Goal: Task Accomplishment & Management: Use online tool/utility

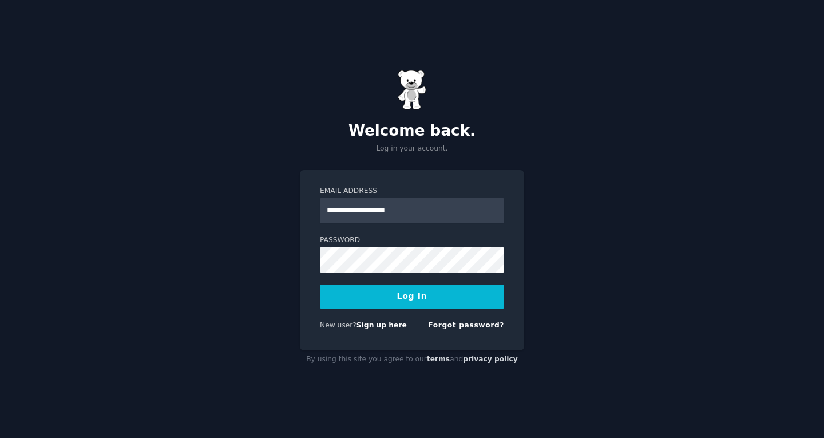
type input "**********"
click at [405, 300] on button "Log In" at bounding box center [412, 296] width 184 height 24
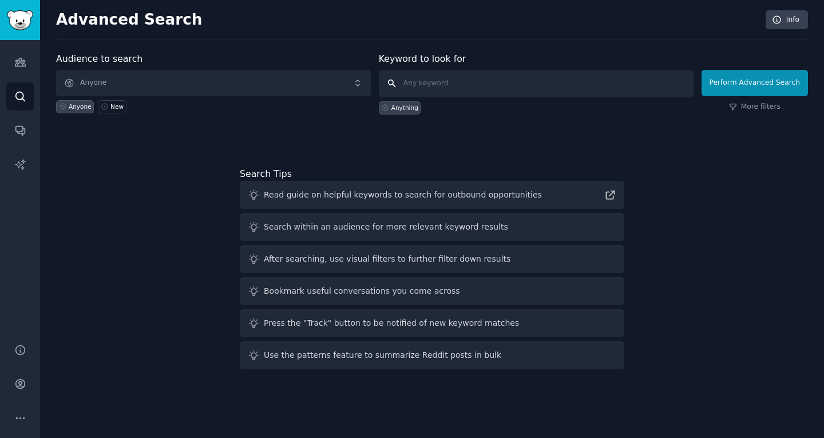
click at [425, 88] on input "text" at bounding box center [536, 83] width 315 height 27
drag, startPoint x: 284, startPoint y: 88, endPoint x: 238, endPoint y: 140, distance: 69.7
click at [238, 140] on div "Audience to search Anyone Anyone New Keyword to look for Anything Perform Advan…" at bounding box center [432, 213] width 752 height 322
click at [22, 66] on icon "Sidebar" at bounding box center [20, 62] width 10 height 8
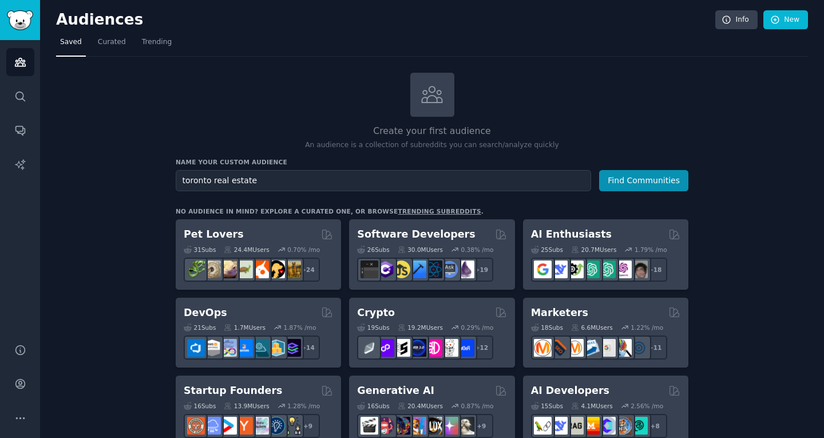
drag, startPoint x: 207, startPoint y: 181, endPoint x: 153, endPoint y: 181, distance: 53.2
drag, startPoint x: 206, startPoint y: 180, endPoint x: 170, endPoint y: 181, distance: 36.1
drag, startPoint x: 257, startPoint y: 179, endPoint x: 161, endPoint y: 192, distance: 97.6
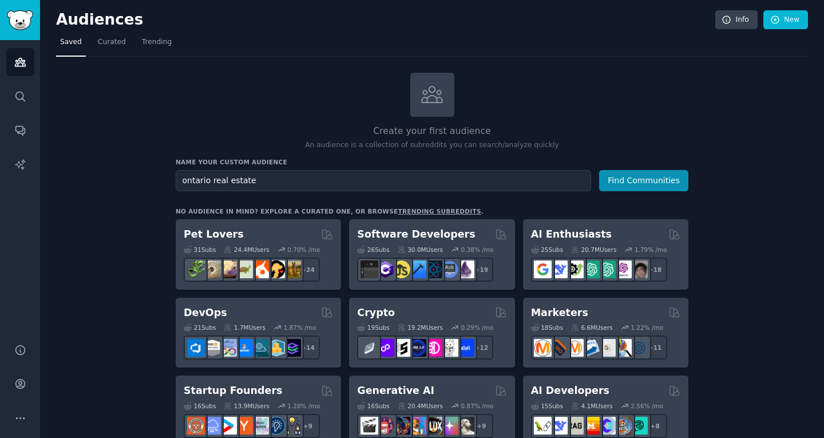
type input "m"
type input "real estate [GEOGRAPHIC_DATA]"
click at [634, 176] on button "Find Communities" at bounding box center [643, 180] width 89 height 21
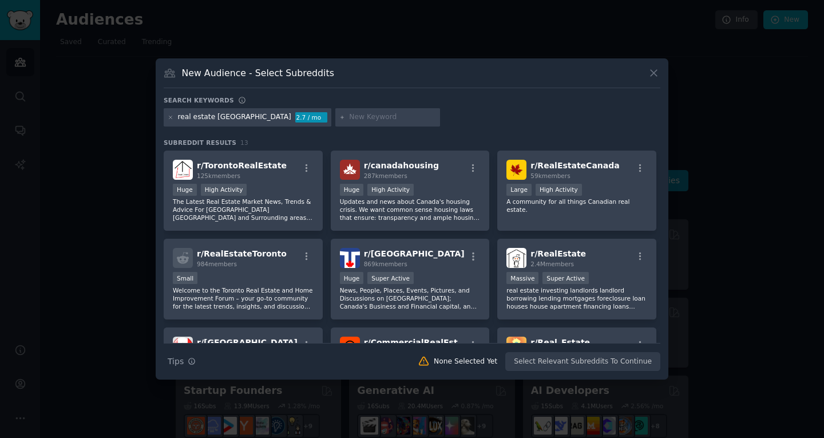
click at [349, 117] on input "text" at bounding box center [392, 117] width 87 height 10
type input "multiples"
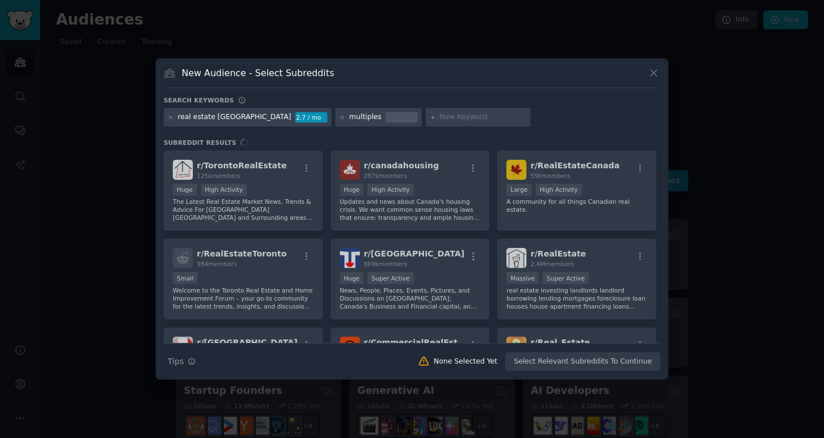
click at [349, 117] on div "multiples" at bounding box center [365, 117] width 32 height 10
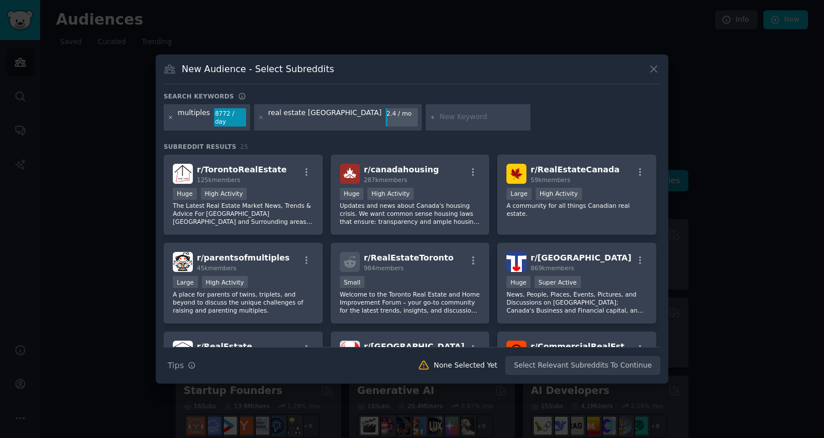
click at [171, 118] on icon at bounding box center [171, 117] width 6 height 6
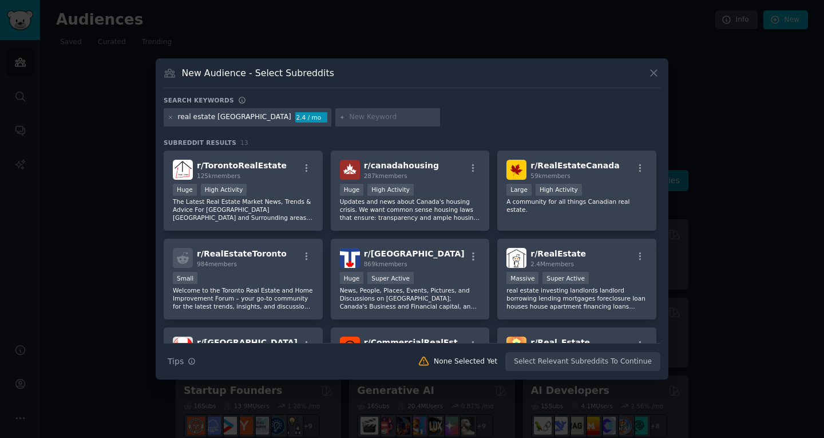
click at [349, 117] on input "text" at bounding box center [392, 117] width 87 height 10
type input "multiplex"
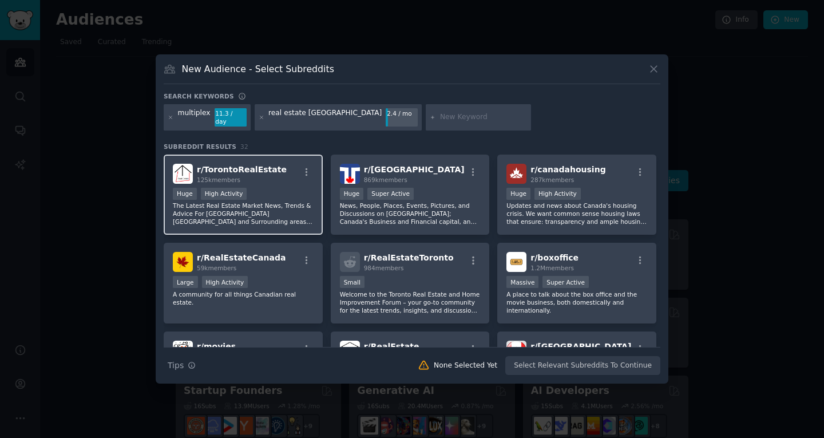
click at [260, 201] on p "The Latest Real Estate Market News, Trends & Advice For [GEOGRAPHIC_DATA] [GEOG…" at bounding box center [243, 213] width 141 height 24
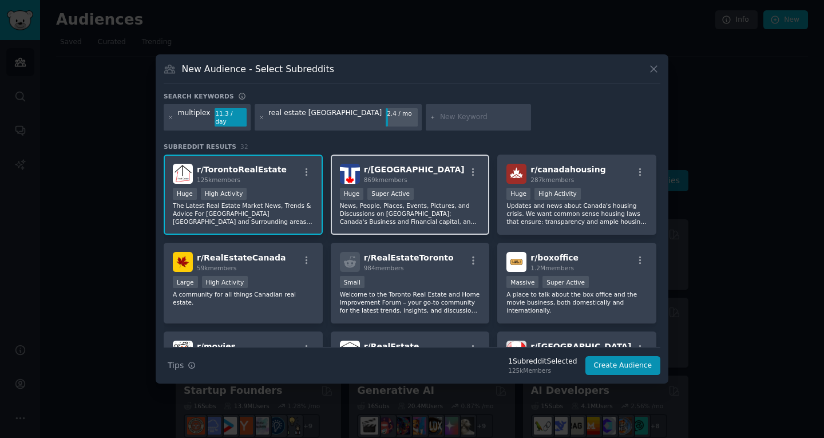
click at [379, 201] on p "News, People, Places, Events, Pictures, and Discussions on [GEOGRAPHIC_DATA]; C…" at bounding box center [410, 213] width 141 height 24
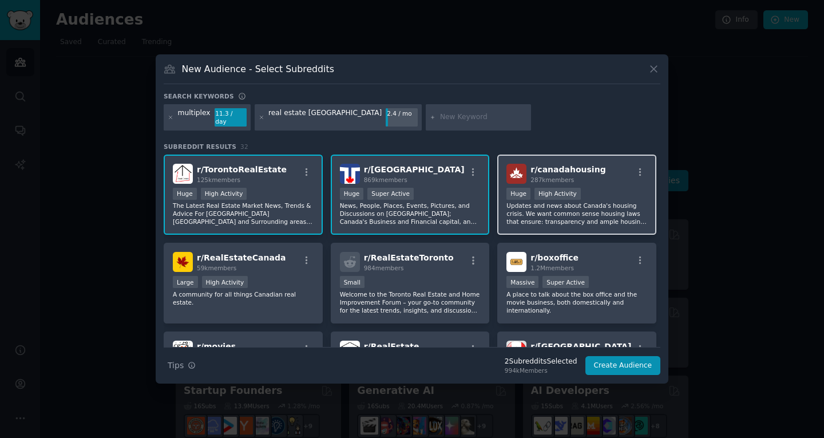
click at [573, 201] on p "Updates and news about Canada's housing crisis. We want common sense housing la…" at bounding box center [576, 213] width 141 height 24
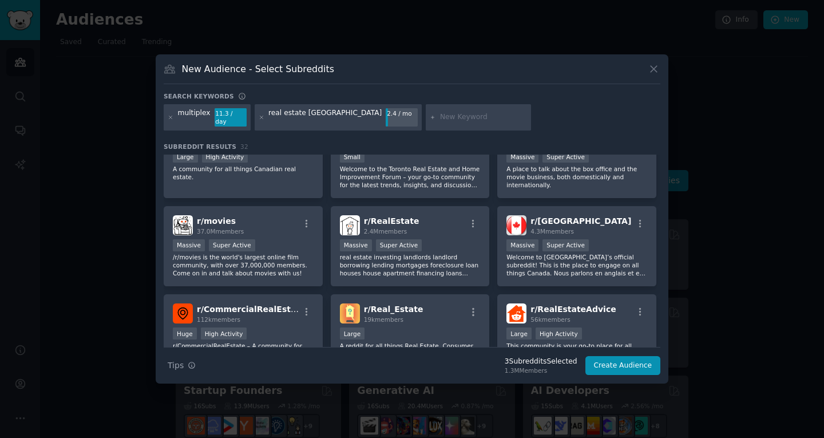
scroll to position [126, 0]
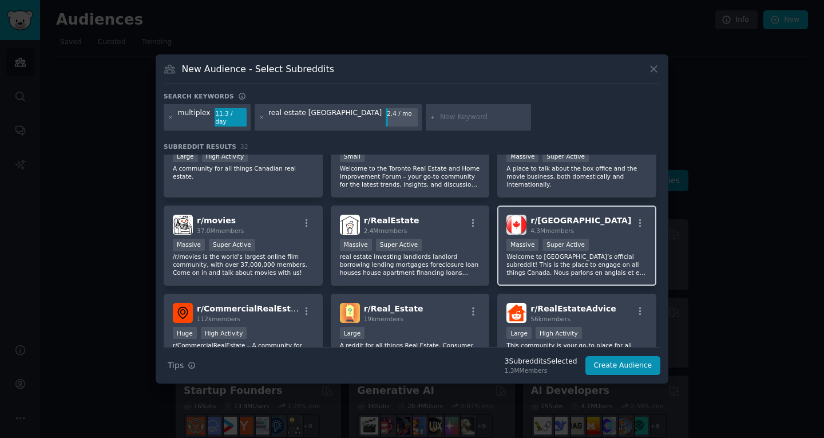
click at [574, 265] on p "Welcome to [GEOGRAPHIC_DATA]’s official subreddit! This is the place to engage …" at bounding box center [576, 264] width 141 height 24
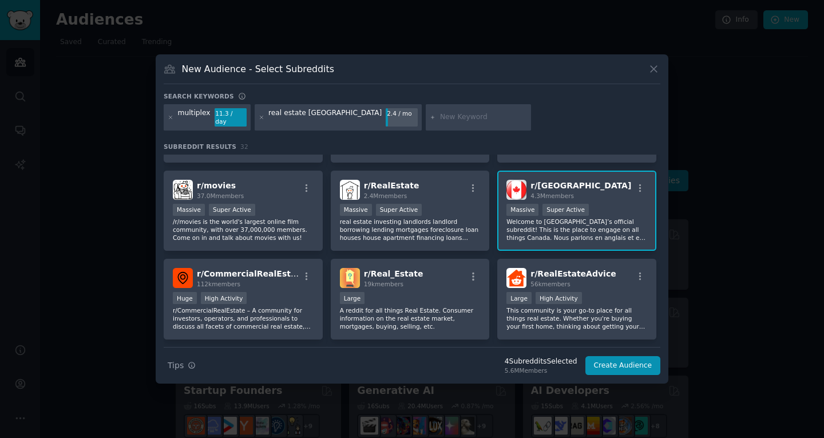
scroll to position [162, 0]
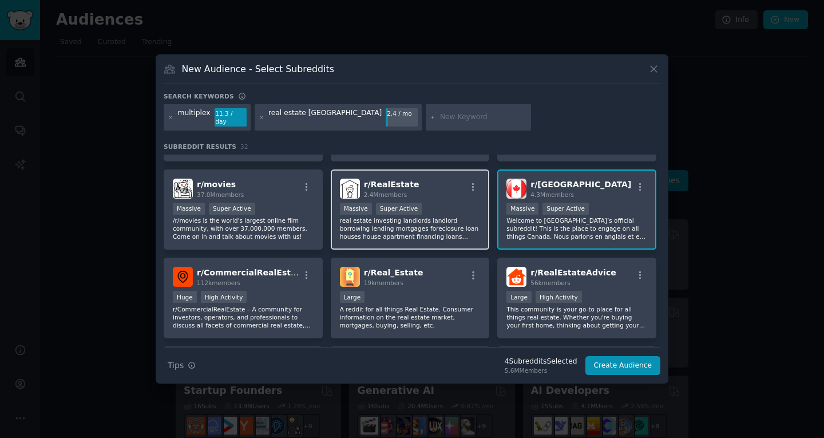
click at [415, 219] on p "real estate investing landlords landlord borrowing lending mortgages foreclosur…" at bounding box center [410, 228] width 141 height 24
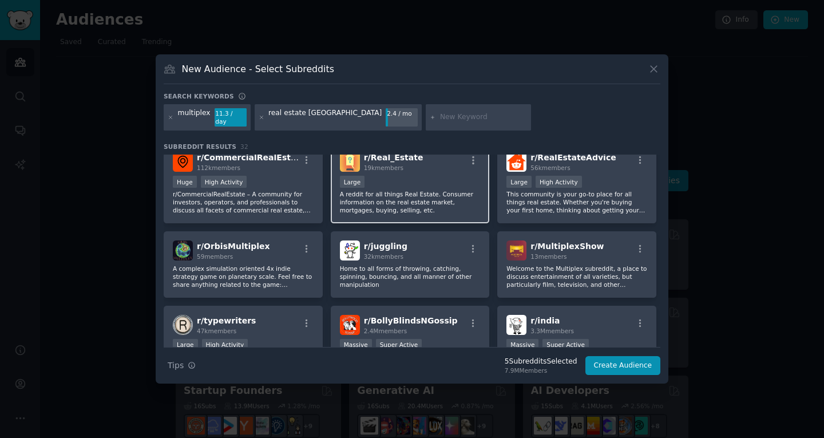
scroll to position [0, 0]
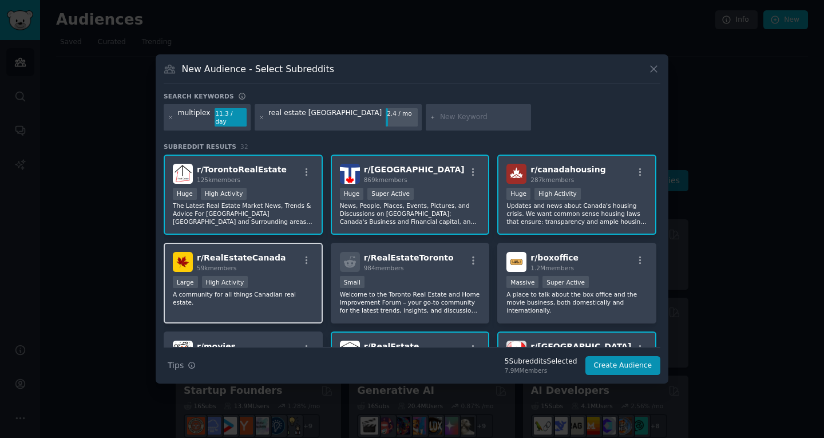
click at [279, 283] on div "Large High Activity" at bounding box center [243, 283] width 141 height 14
click at [616, 359] on button "Create Audience" at bounding box center [623, 365] width 76 height 19
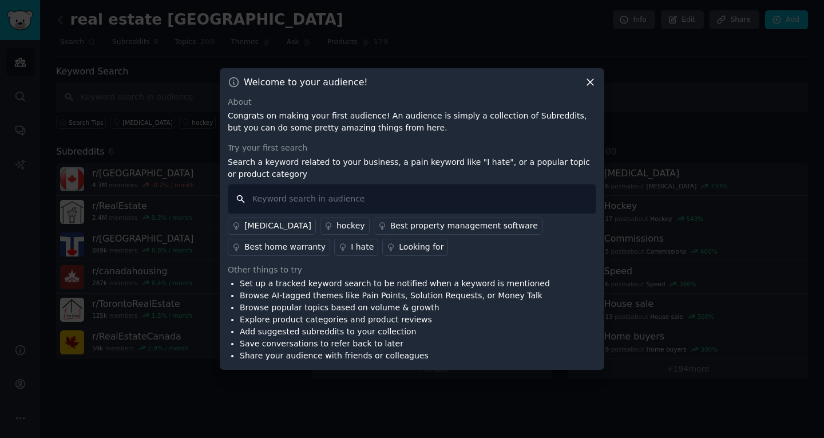
click at [335, 201] on input "text" at bounding box center [412, 198] width 368 height 29
type input "n"
type input "development"
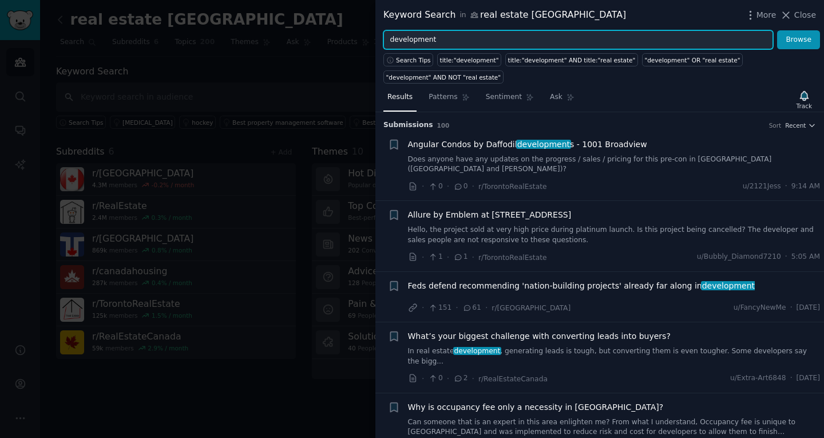
drag, startPoint x: 438, startPoint y: 41, endPoint x: 374, endPoint y: 39, distance: 64.1
click at [374, 39] on div "Keyword Search in real estate [GEOGRAPHIC_DATA] More Close development Browse S…" at bounding box center [412, 219] width 824 height 438
click at [777, 30] on button "Browse" at bounding box center [798, 39] width 43 height 19
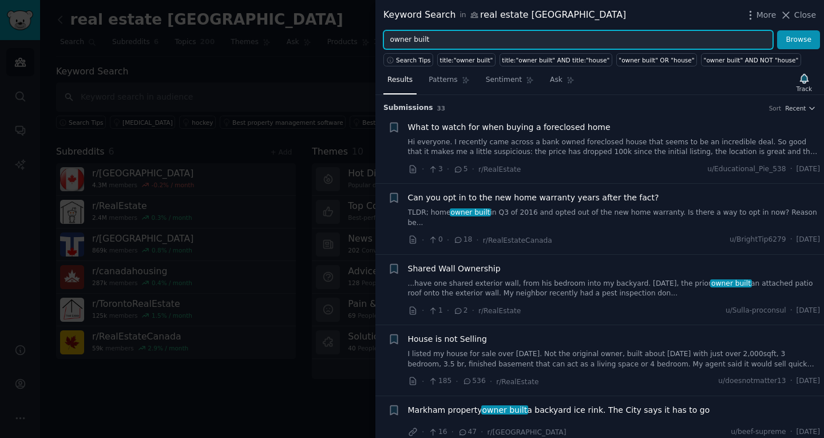
drag, startPoint x: 427, startPoint y: 37, endPoint x: 390, endPoint y: 37, distance: 37.8
click at [390, 37] on input "owner built" at bounding box center [578, 39] width 390 height 19
click at [777, 30] on button "Browse" at bounding box center [798, 39] width 43 height 19
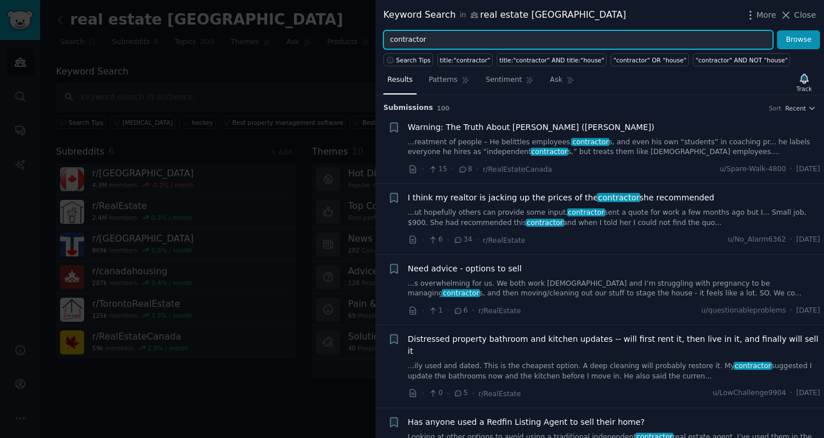
drag, startPoint x: 426, startPoint y: 39, endPoint x: 376, endPoint y: 42, distance: 49.9
click at [376, 42] on div "contractor Browse" at bounding box center [599, 39] width 449 height 19
type input "f"
click at [777, 30] on button "Browse" at bounding box center [798, 39] width 43 height 19
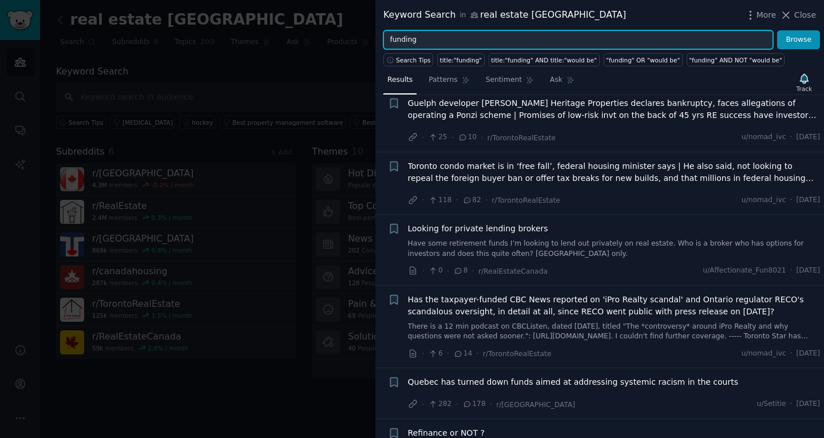
scroll to position [1824, 0]
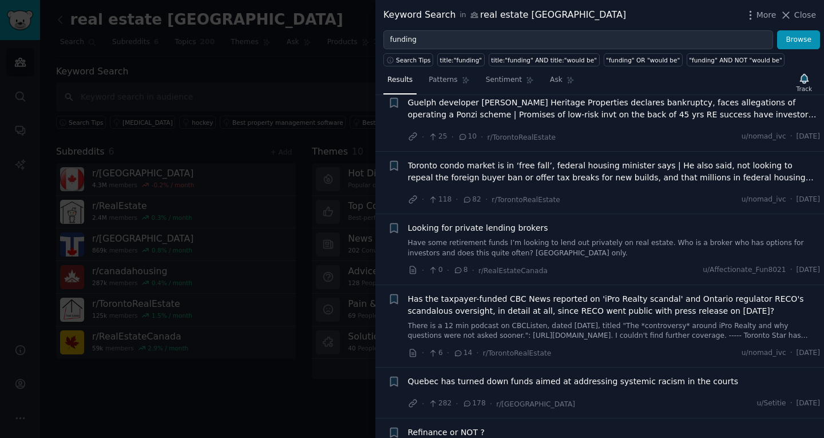
click at [455, 238] on link "Have some retirement funds I’m looking to lend out privately on real estate. Wh…" at bounding box center [614, 248] width 413 height 20
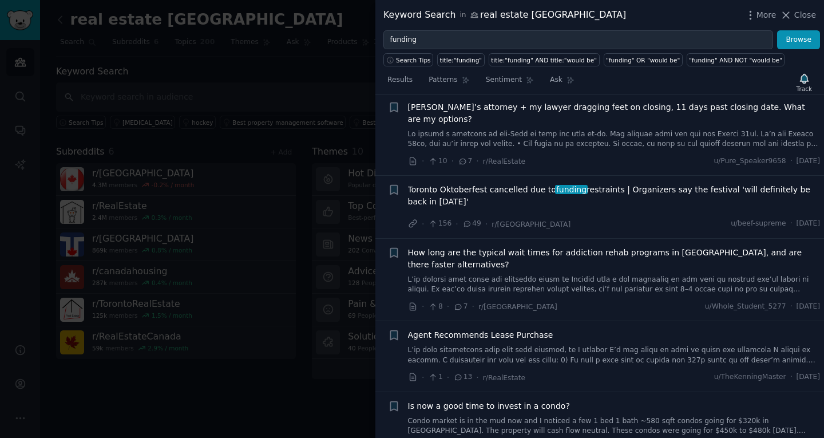
scroll to position [3303, 0]
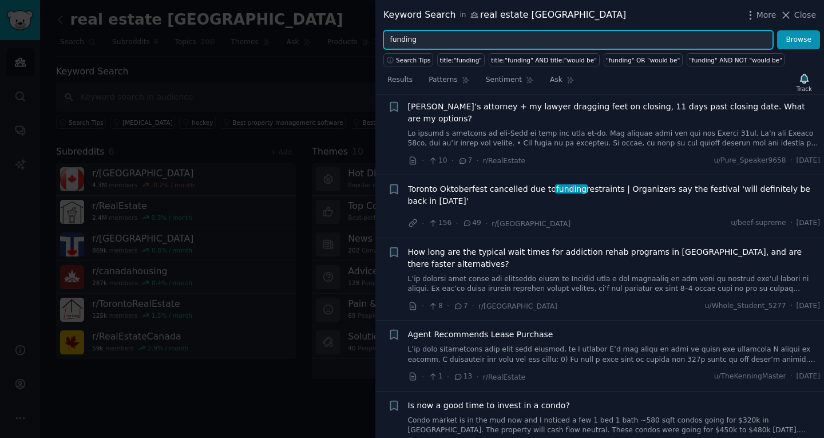
drag, startPoint x: 421, startPoint y: 39, endPoint x: 384, endPoint y: 38, distance: 37.2
click at [384, 38] on input "funding" at bounding box center [578, 39] width 390 height 19
type input "n"
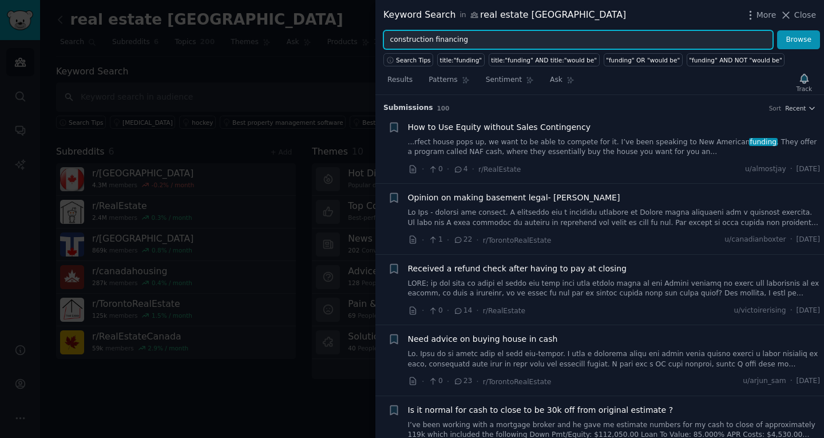
type input "construction financing"
click at [777, 30] on button "Browse" at bounding box center [798, 39] width 43 height 19
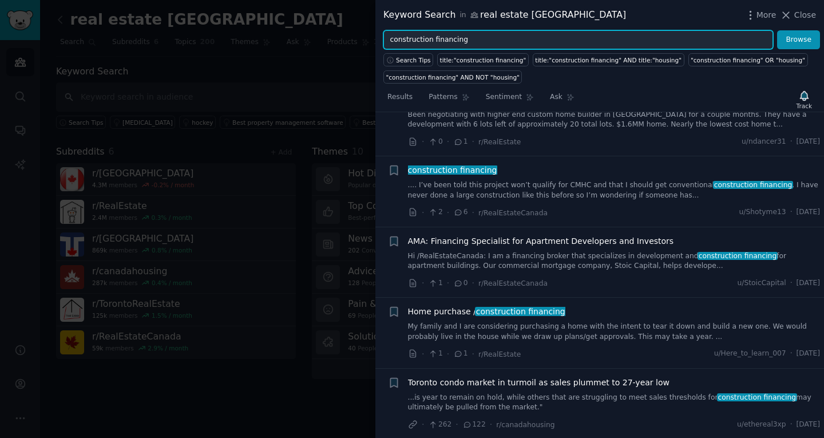
scroll to position [45, 0]
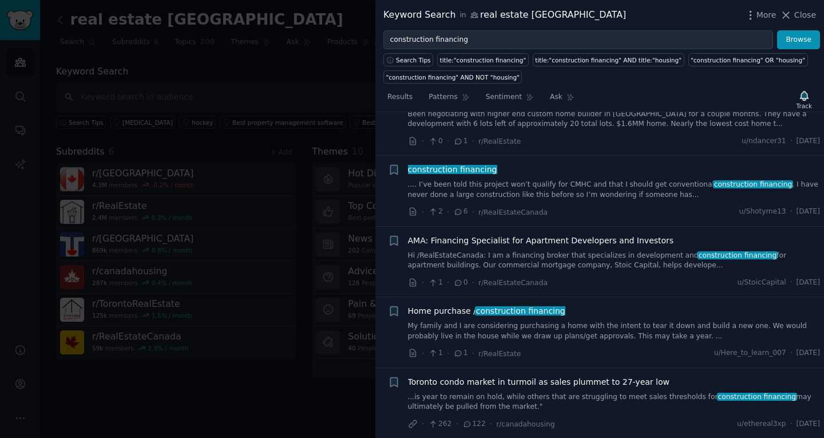
click at [444, 189] on link ".... I’ve been told this project won’t qualify for CMHC and that I should get c…" at bounding box center [614, 190] width 413 height 20
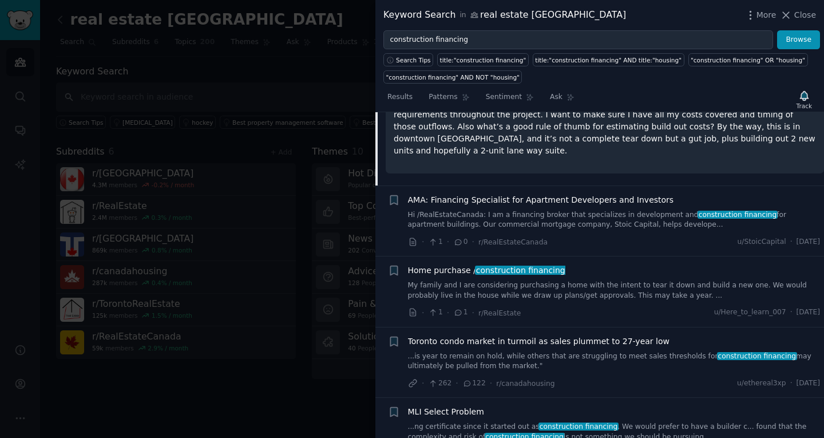
scroll to position [268, 0]
click at [579, 306] on div "· 1 · 1 · r/RealEstate u/Here_to_learn_007 · [DATE]" at bounding box center [614, 312] width 413 height 12
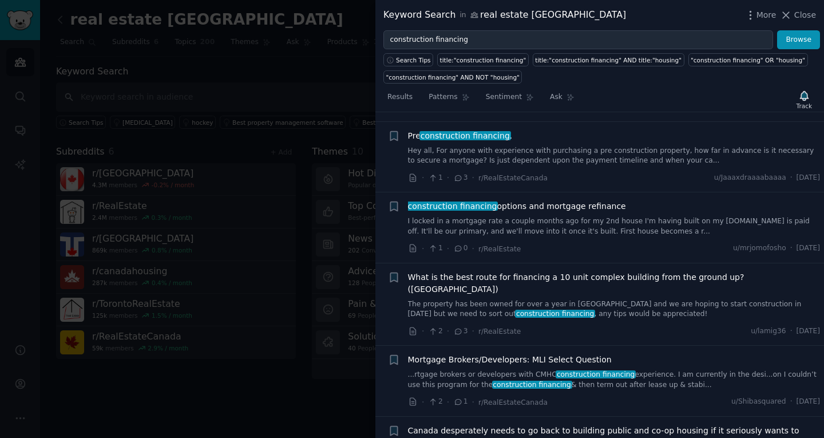
scroll to position [1019, 0]
click at [792, 14] on icon at bounding box center [786, 15] width 12 height 12
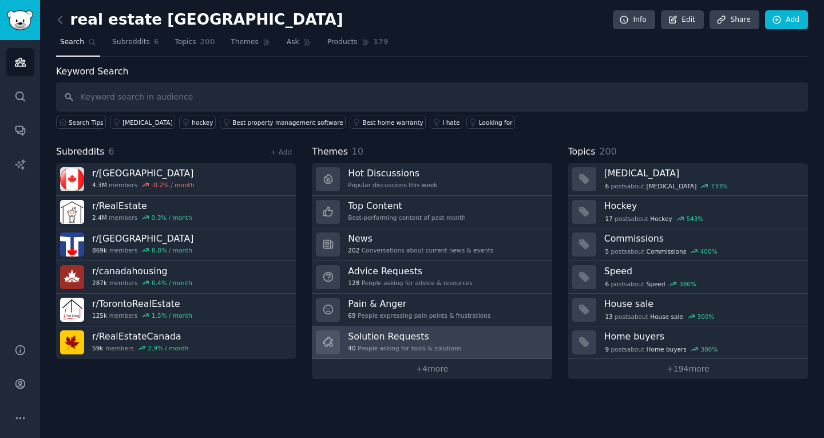
click at [417, 347] on div "40 People asking for tools & solutions" at bounding box center [404, 348] width 113 height 8
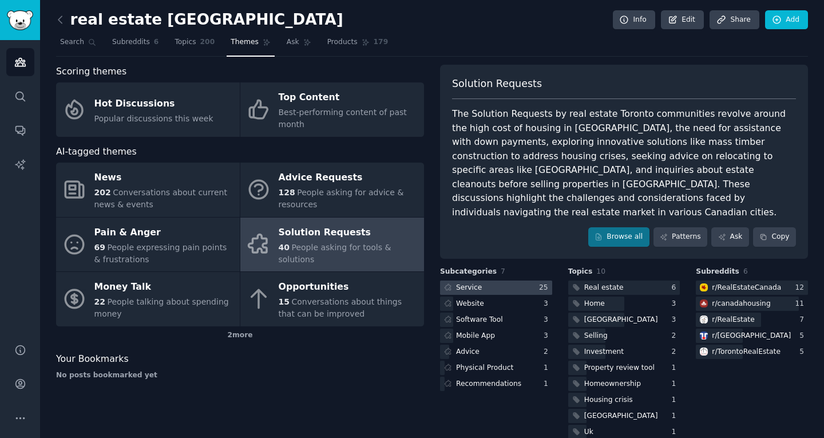
click at [485, 280] on div at bounding box center [496, 287] width 112 height 14
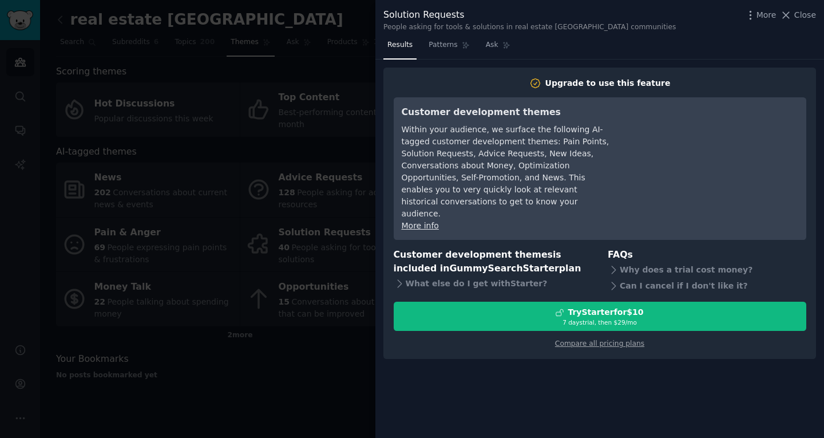
click at [485, 275] on div "Upgrade to use this feature Customer development themes Within your audience, w…" at bounding box center [600, 213] width 413 height 272
click at [791, 14] on icon at bounding box center [786, 15] width 12 height 12
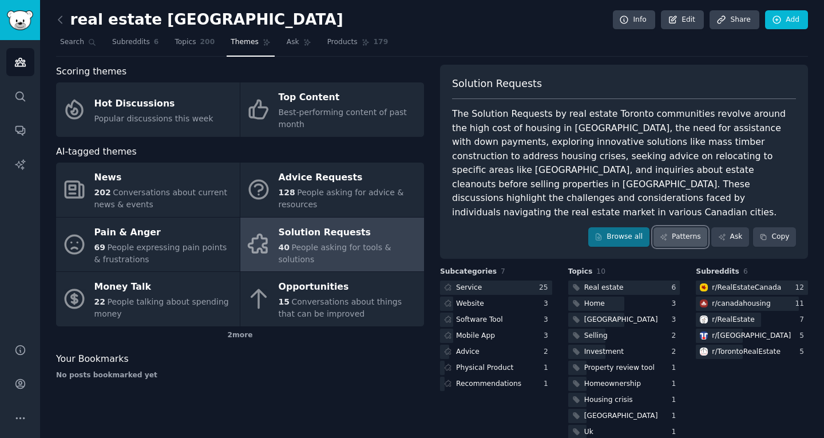
click at [680, 227] on link "Patterns" at bounding box center [680, 236] width 54 height 19
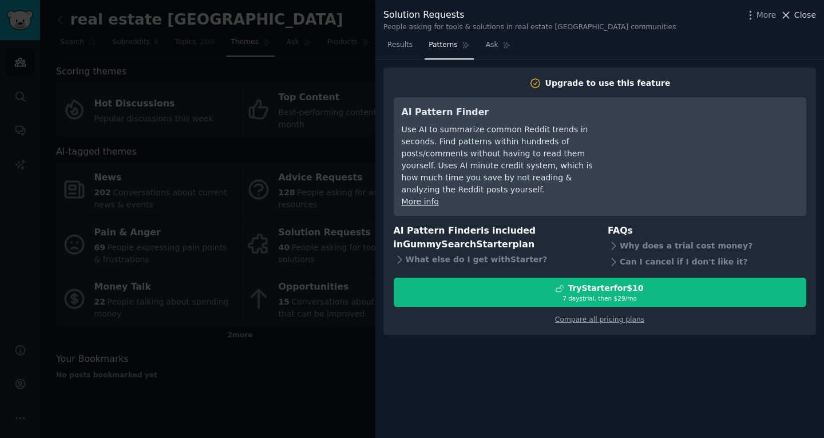
click at [787, 13] on icon at bounding box center [786, 15] width 6 height 6
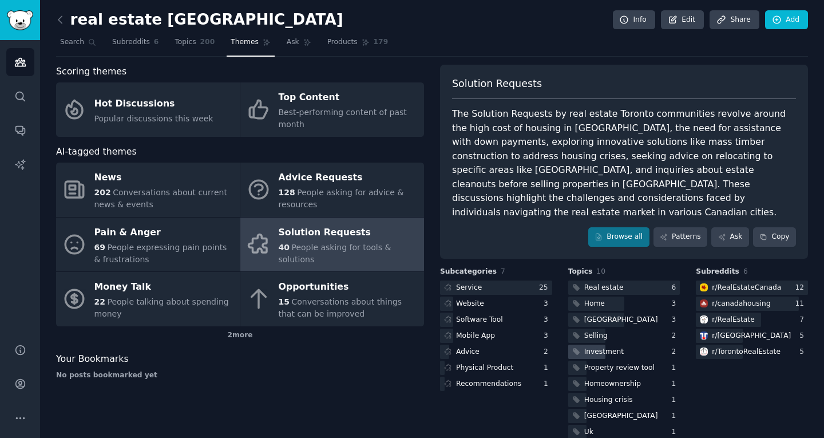
click at [588, 347] on div "Investment" at bounding box center [603, 352] width 39 height 10
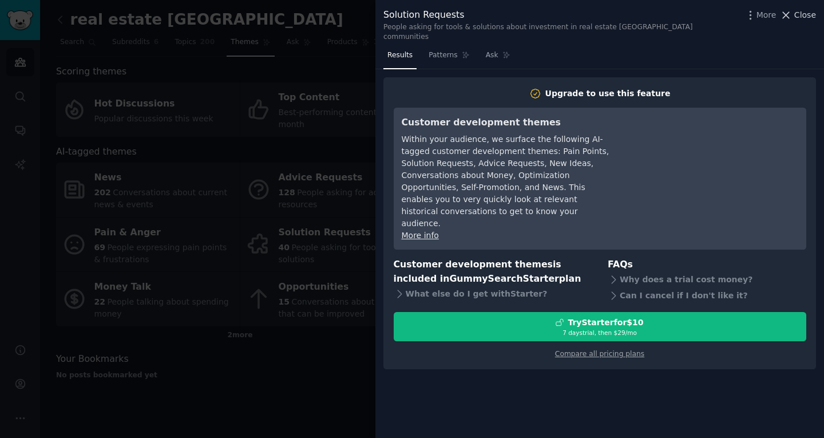
click at [798, 14] on span "Close" at bounding box center [805, 15] width 22 height 12
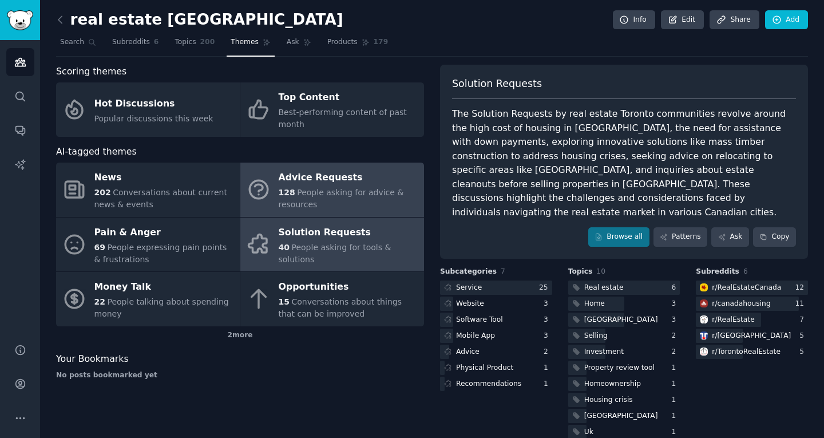
click at [312, 201] on div "128 People asking for advice & resources" at bounding box center [349, 199] width 140 height 24
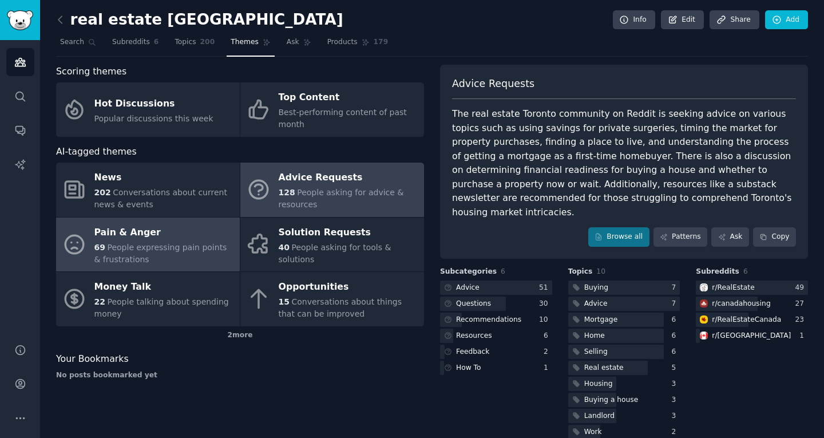
click at [173, 251] on span "People expressing pain points & frustrations" at bounding box center [160, 253] width 133 height 21
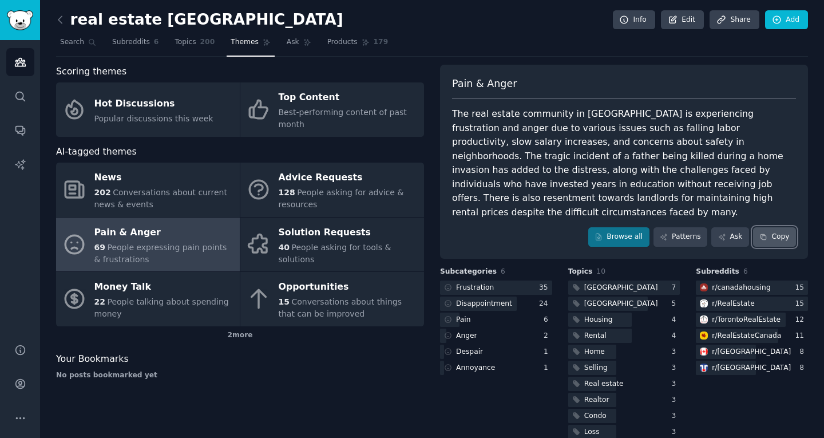
click at [775, 228] on button "Copy" at bounding box center [774, 236] width 43 height 19
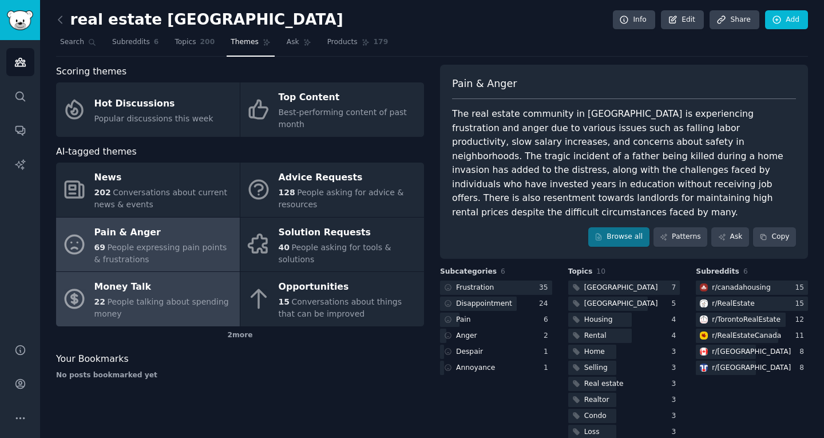
click at [155, 283] on div "Money Talk" at bounding box center [164, 287] width 140 height 18
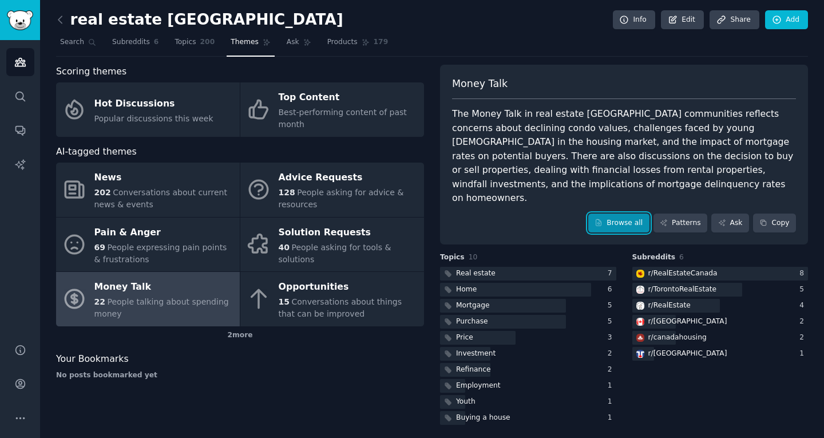
click at [631, 213] on link "Browse all" at bounding box center [618, 222] width 61 height 19
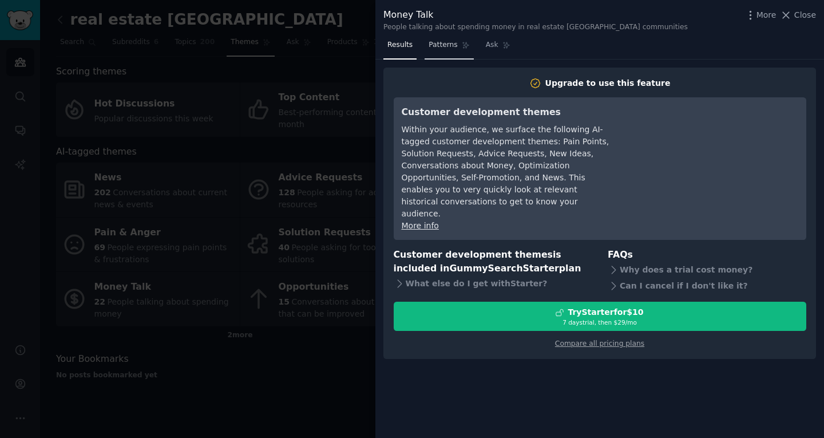
click at [440, 45] on span "Patterns" at bounding box center [443, 45] width 29 height 10
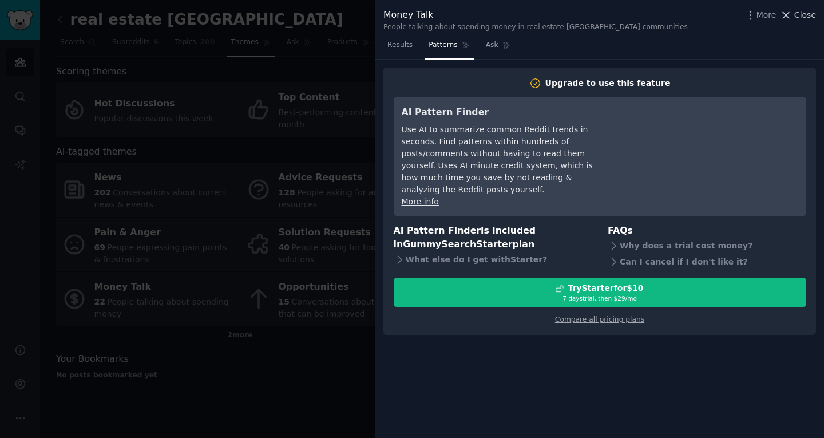
click at [790, 18] on icon at bounding box center [786, 15] width 12 height 12
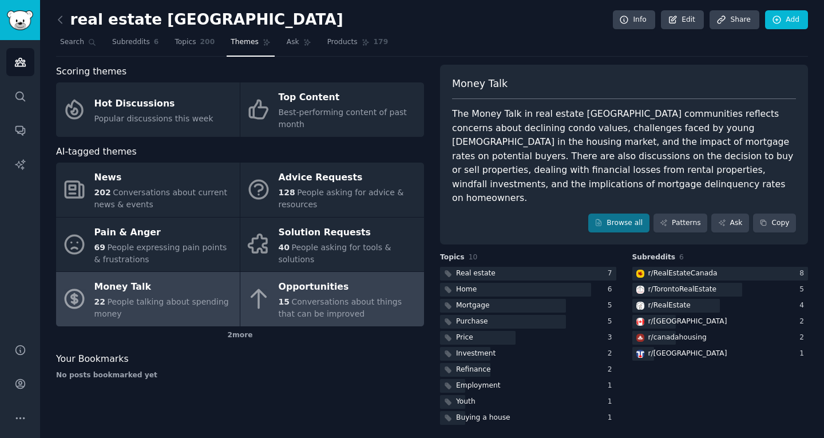
click at [287, 297] on span "15" at bounding box center [284, 301] width 11 height 9
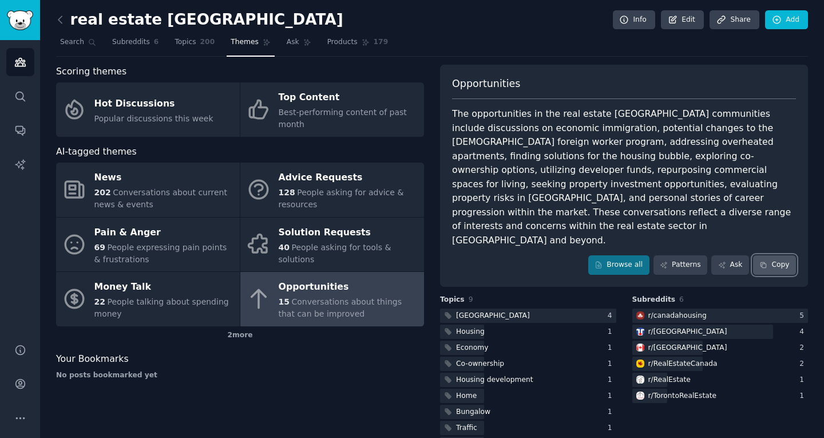
click at [772, 255] on button "Copy" at bounding box center [774, 264] width 43 height 19
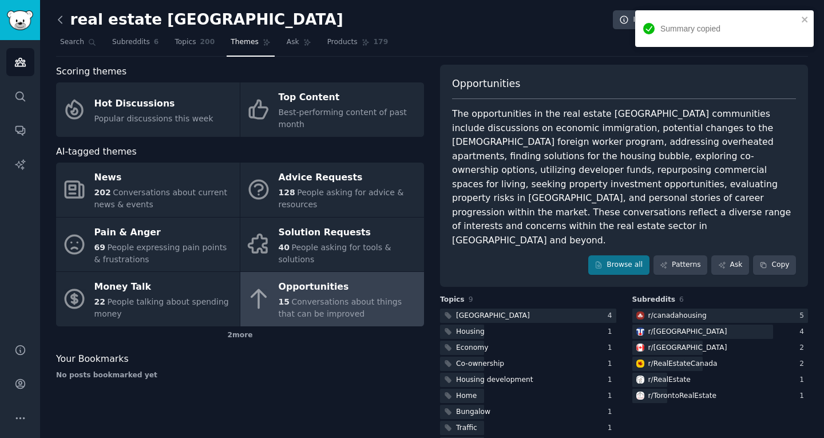
click at [57, 17] on icon at bounding box center [60, 20] width 12 height 12
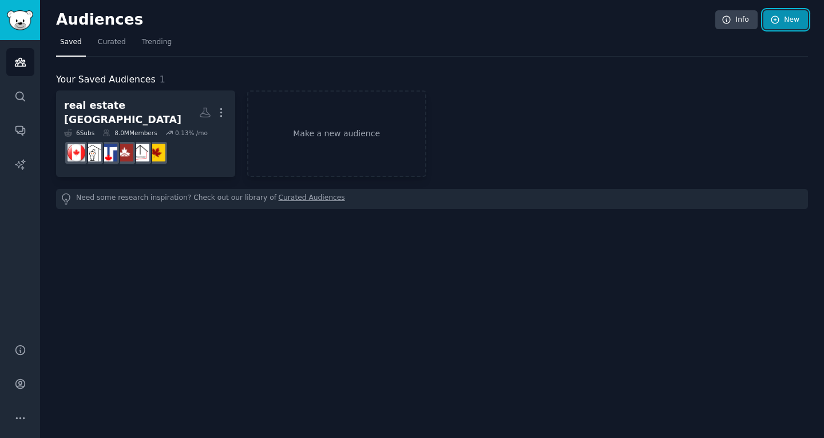
click at [785, 17] on link "New" at bounding box center [785, 19] width 45 height 19
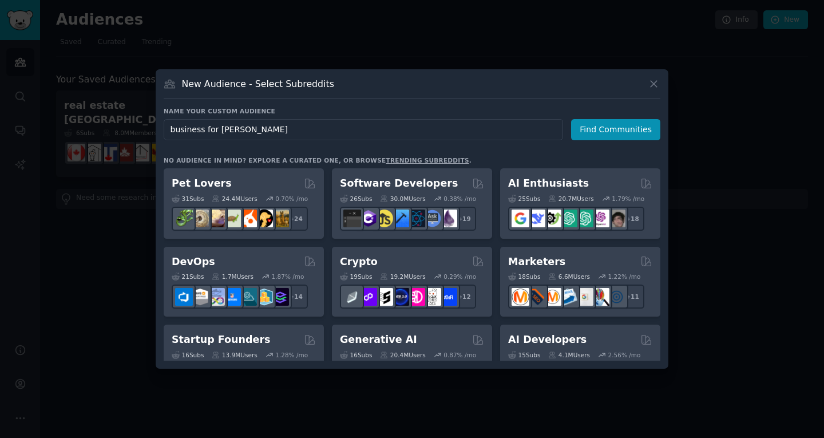
type input "business for sale"
click button "Find Communities" at bounding box center [615, 129] width 89 height 21
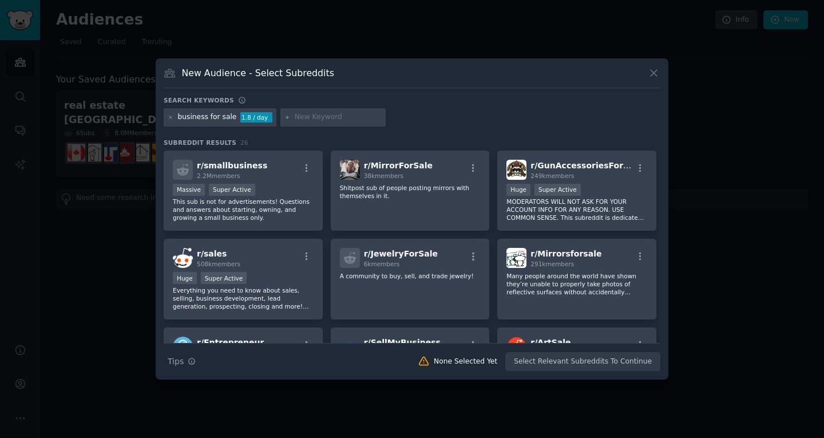
click at [300, 120] on input "text" at bounding box center [338, 117] width 87 height 10
type input "c"
type input "o"
type input "[GEOGRAPHIC_DATA] [GEOGRAPHIC_DATA]"
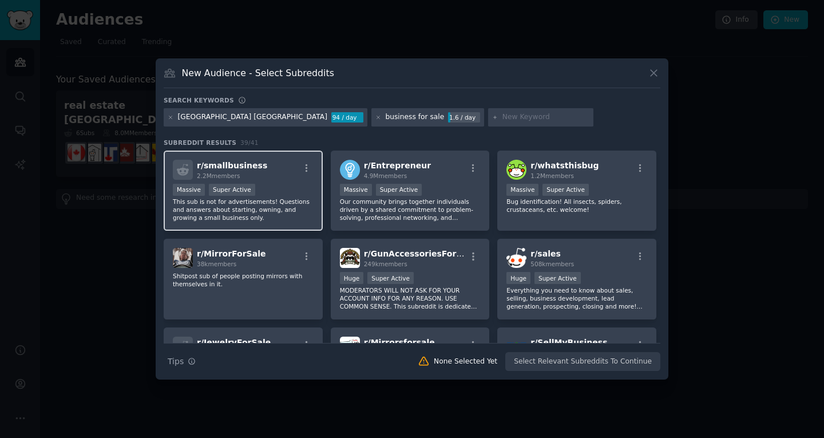
click at [303, 202] on p "This sub is not for advertisements! Questions and answers about starting, ownin…" at bounding box center [243, 209] width 141 height 24
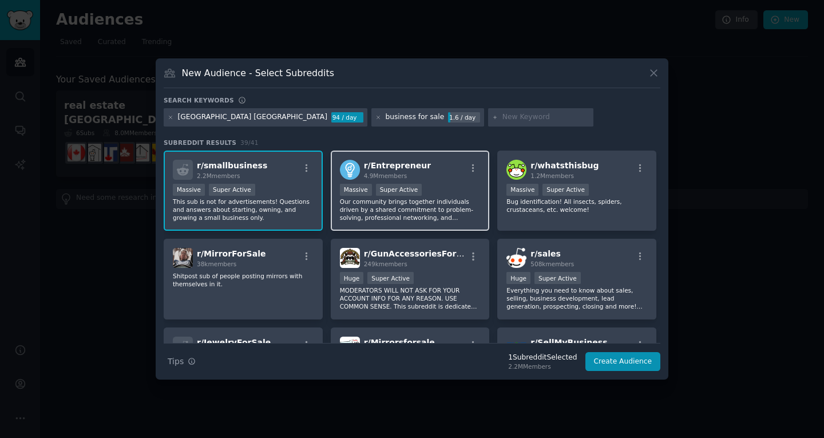
click at [391, 207] on p "Our community brings together individuals driven by a shared commitment to prob…" at bounding box center [410, 209] width 141 height 24
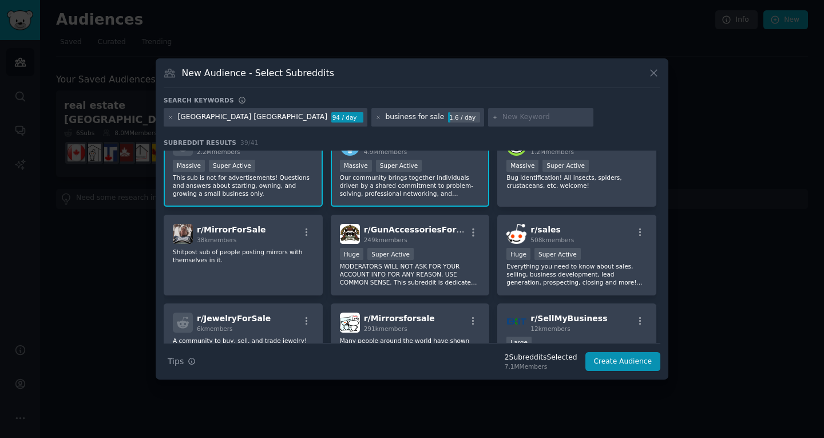
scroll to position [24, 0]
click at [554, 264] on p "Everything you need to know about sales, selling, business development, lead ge…" at bounding box center [576, 274] width 141 height 24
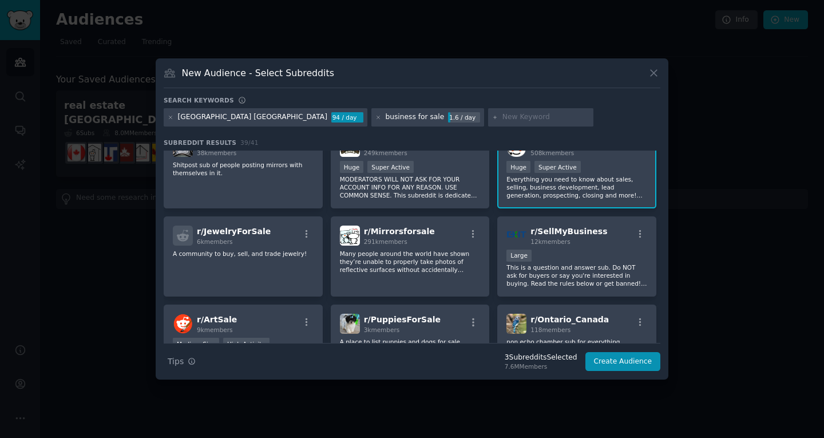
scroll to position [0, 0]
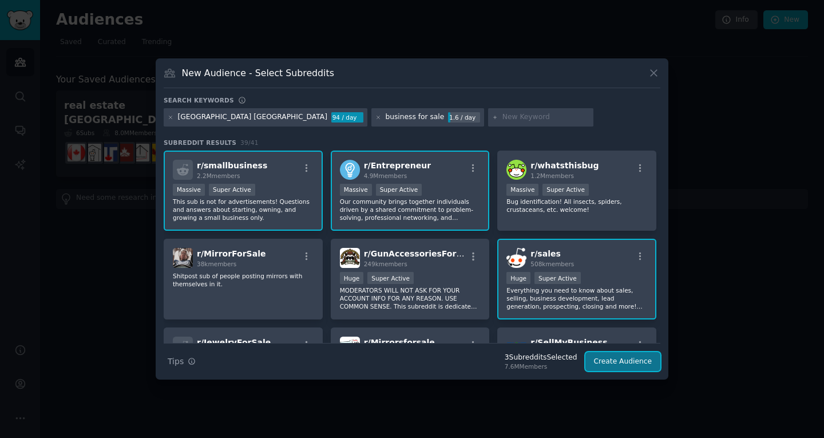
click at [605, 361] on button "Create Audience" at bounding box center [623, 361] width 76 height 19
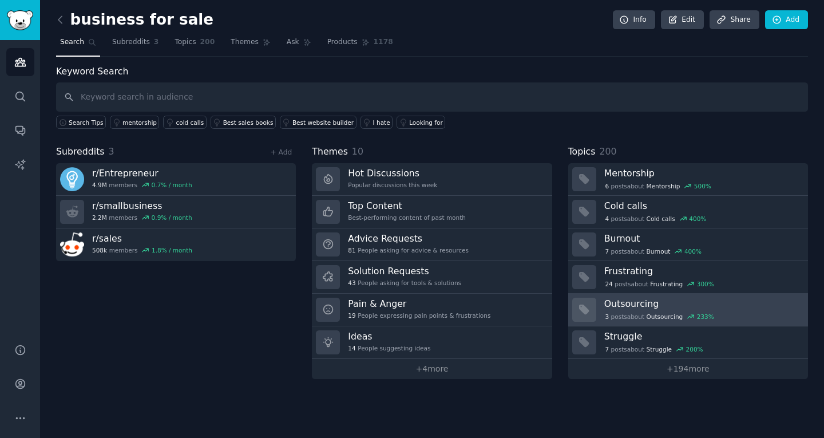
click at [645, 307] on h3 "Outsourcing" at bounding box center [702, 304] width 196 height 12
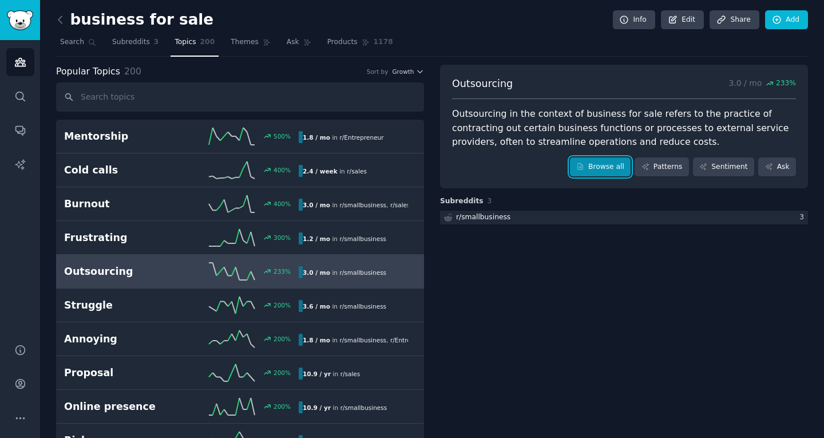
click at [616, 168] on link "Browse all" at bounding box center [600, 166] width 61 height 19
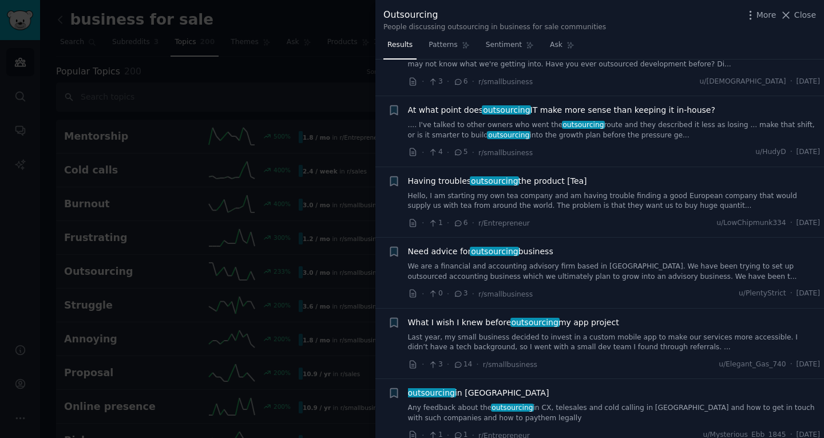
scroll to position [127, 0]
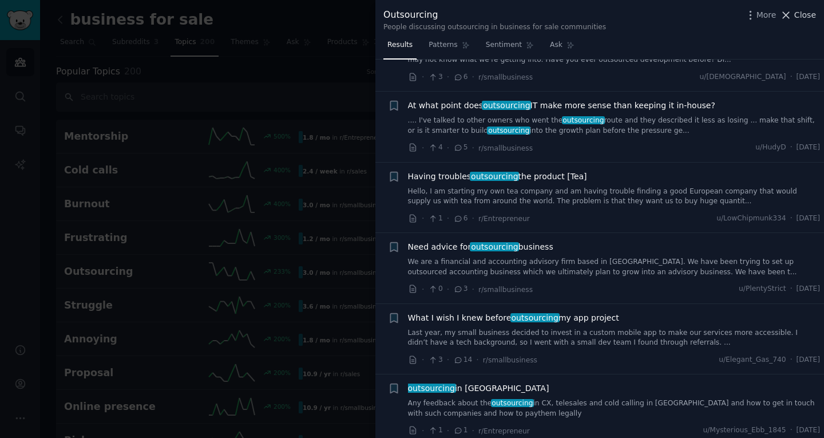
click at [792, 16] on icon at bounding box center [786, 15] width 12 height 12
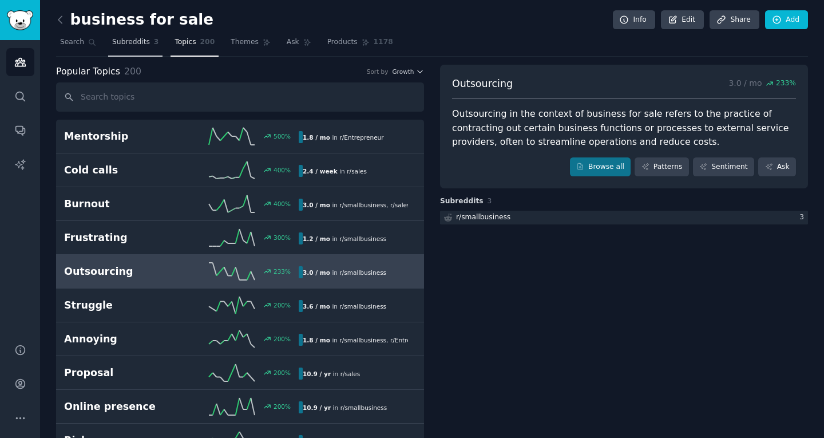
click at [132, 42] on span "Subreddits" at bounding box center [131, 42] width 38 height 10
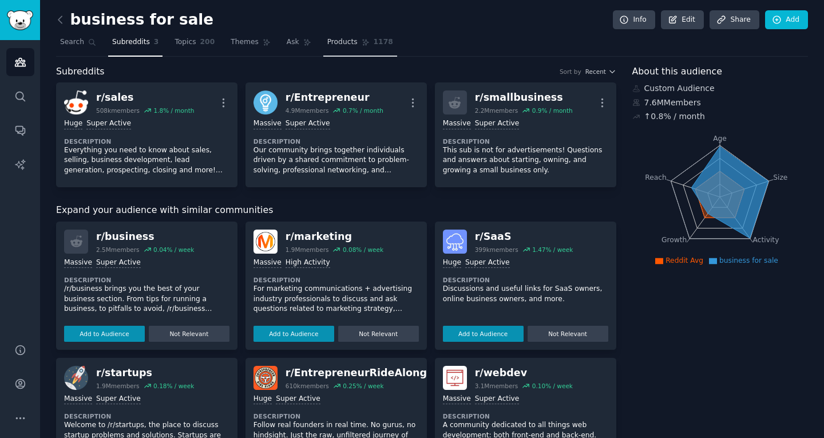
click at [327, 47] on span "Products" at bounding box center [342, 42] width 30 height 10
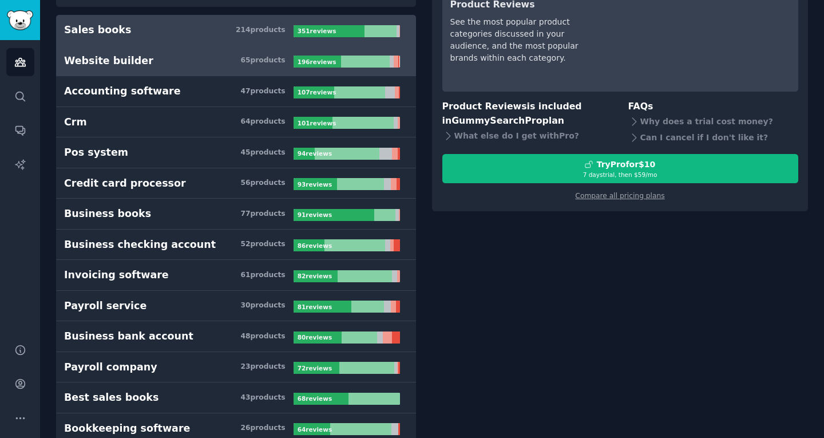
scroll to position [105, 0]
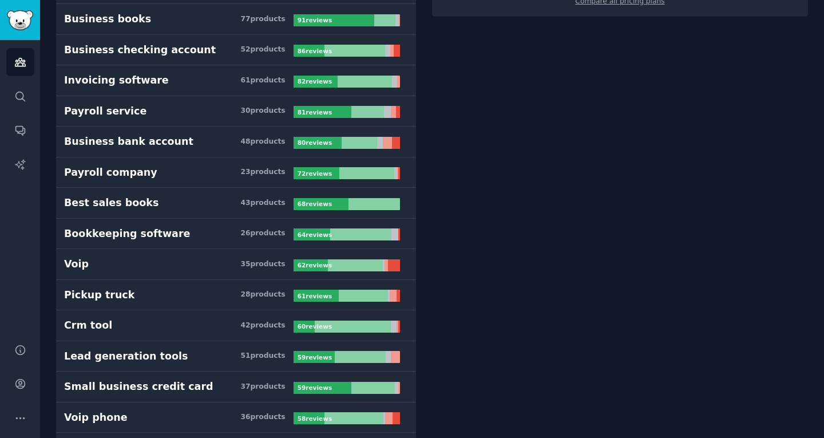
click at [228, 179] on link "Payroll company 23 product s 72 review s" at bounding box center [236, 172] width 360 height 31
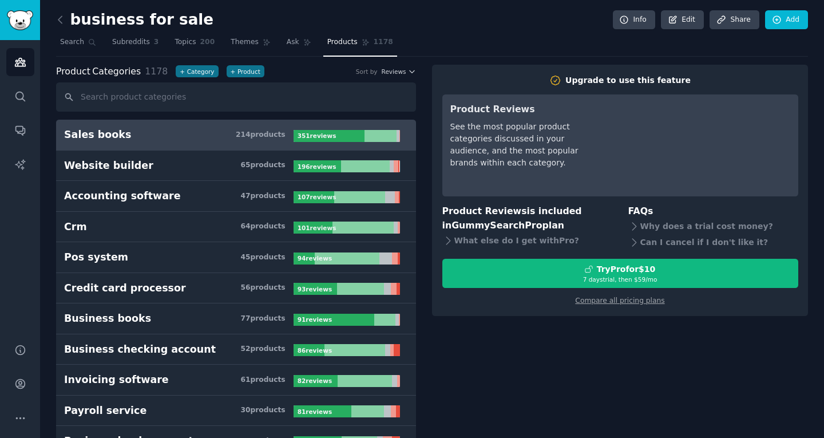
click at [172, 136] on h3 "Sales books 214 product s" at bounding box center [178, 135] width 229 height 14
click at [261, 136] on div "214 product s" at bounding box center [261, 135] width 50 height 10
click at [237, 40] on span "Themes" at bounding box center [245, 42] width 28 height 10
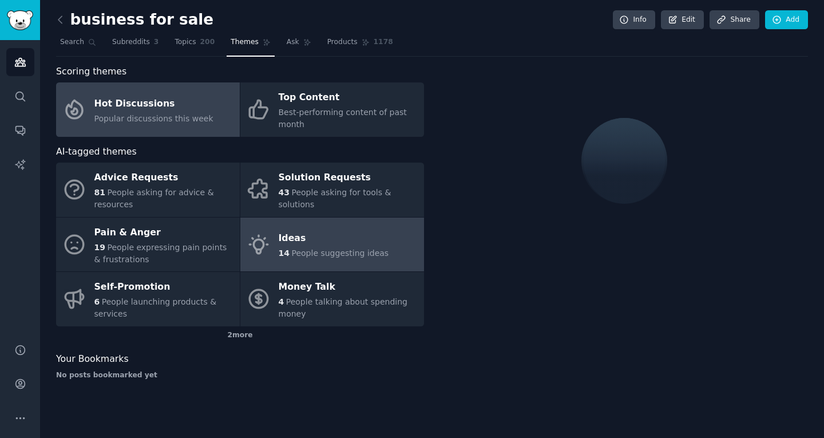
click at [287, 229] on div "Ideas" at bounding box center [334, 238] width 110 height 18
